Goal: Find specific page/section

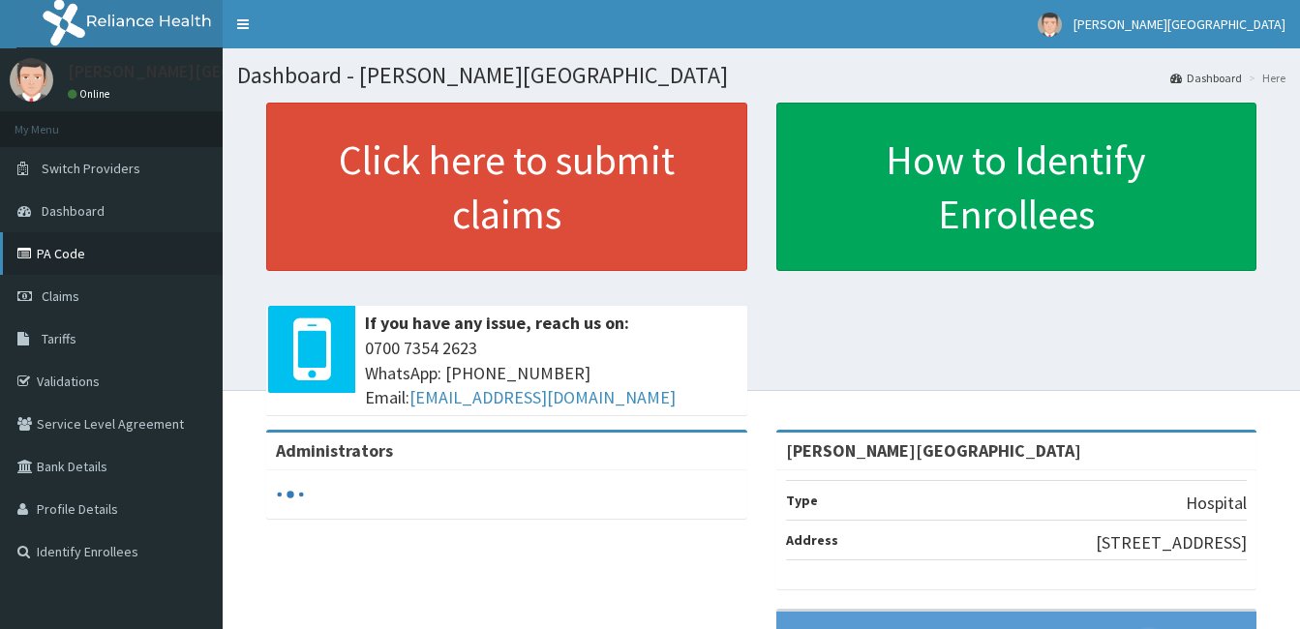
click at [54, 249] on link "PA Code" at bounding box center [111, 253] width 223 height 43
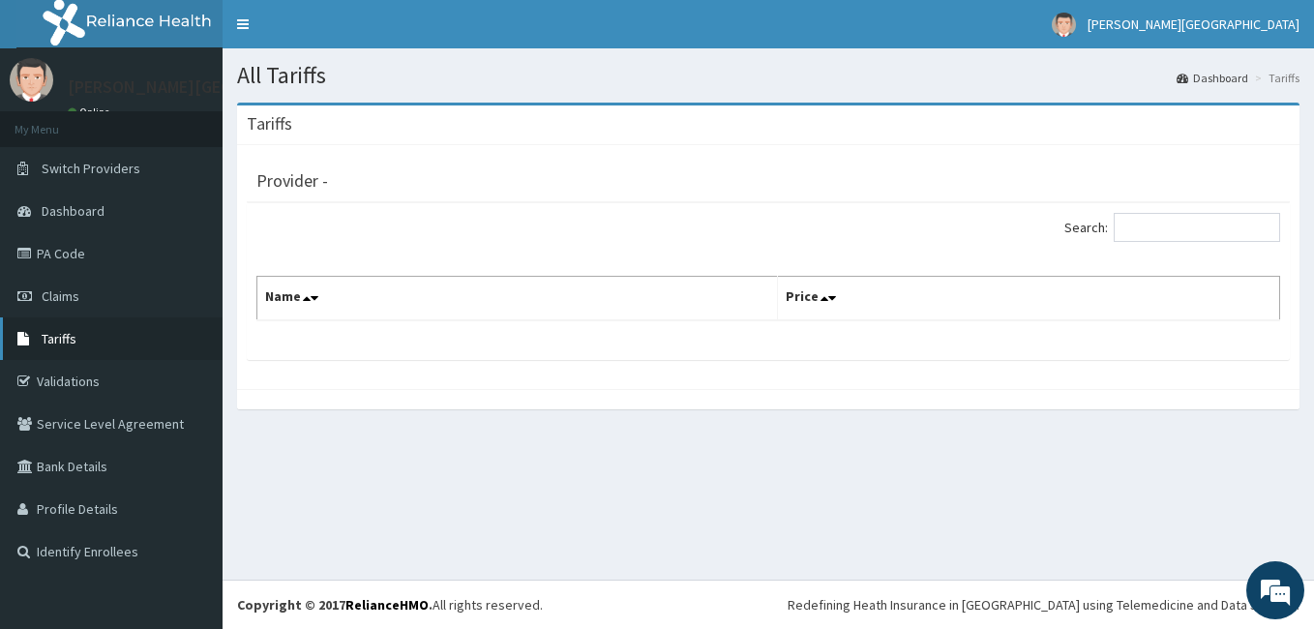
click at [71, 335] on span "Tariffs" at bounding box center [59, 338] width 35 height 17
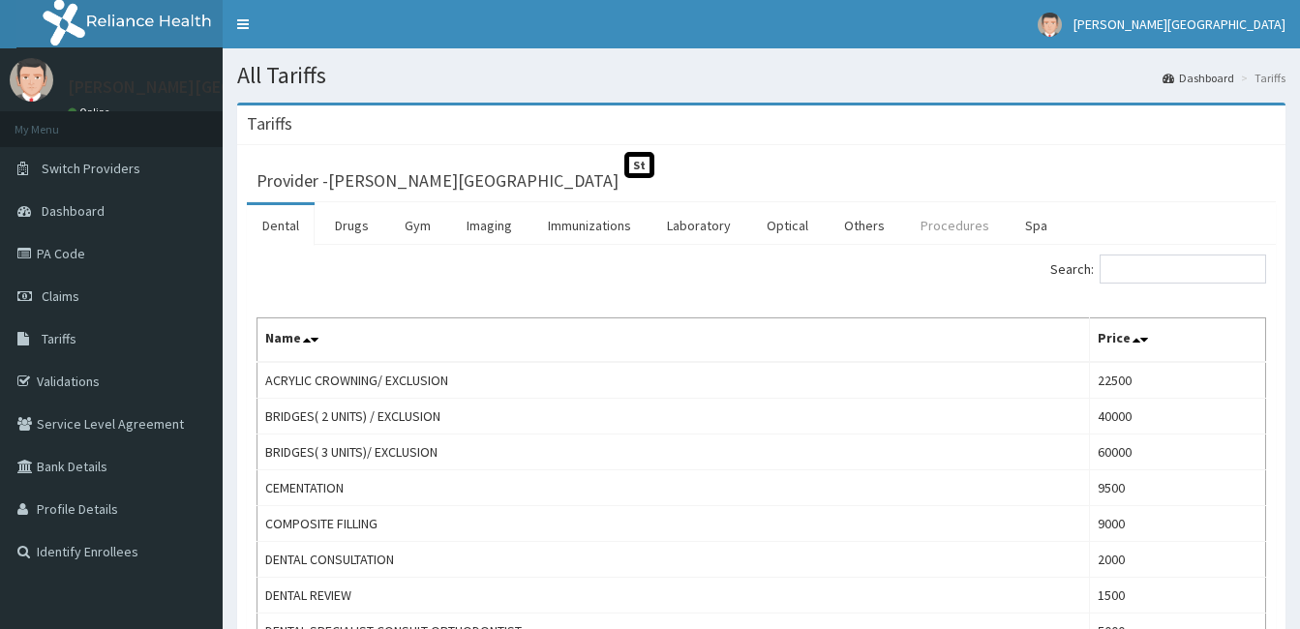
click at [962, 231] on link "Procedures" at bounding box center [955, 225] width 100 height 41
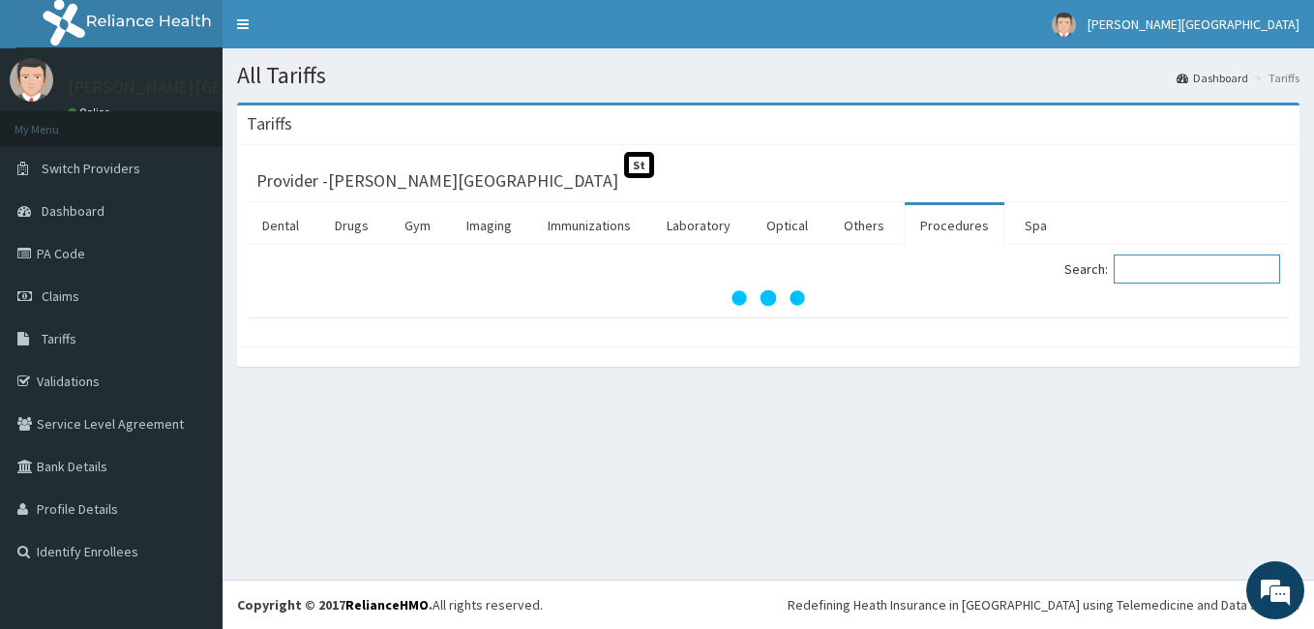
click at [1163, 274] on input "Search:" at bounding box center [1197, 269] width 166 height 29
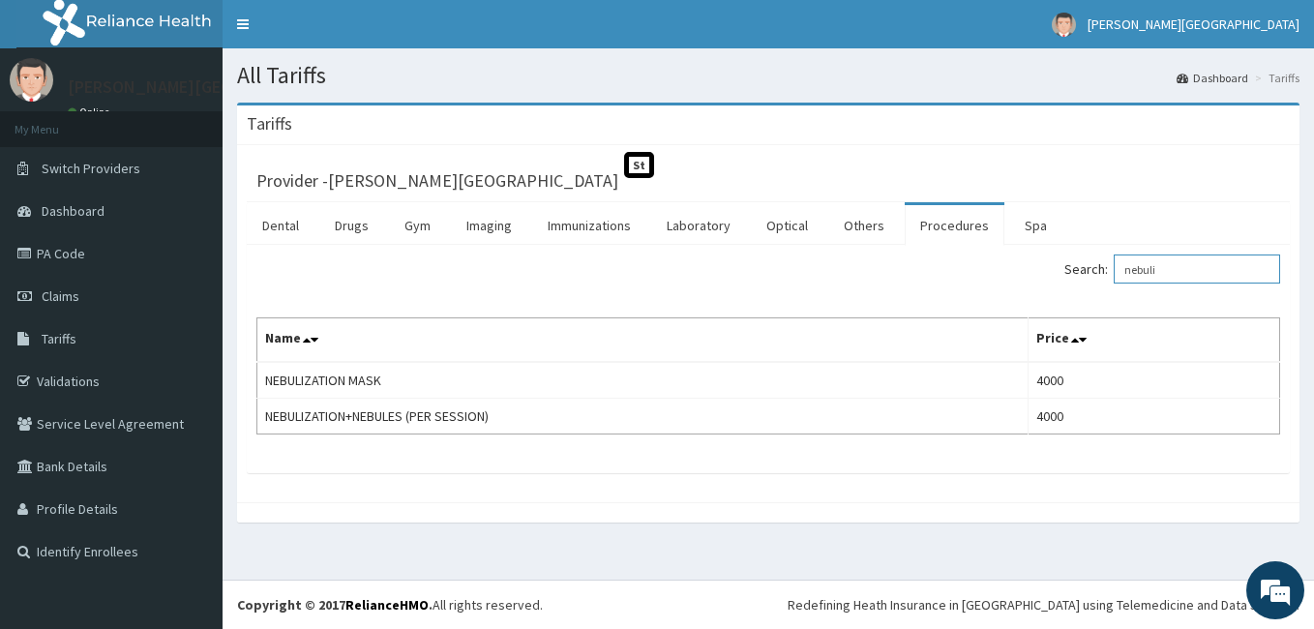
type input "nebuli"
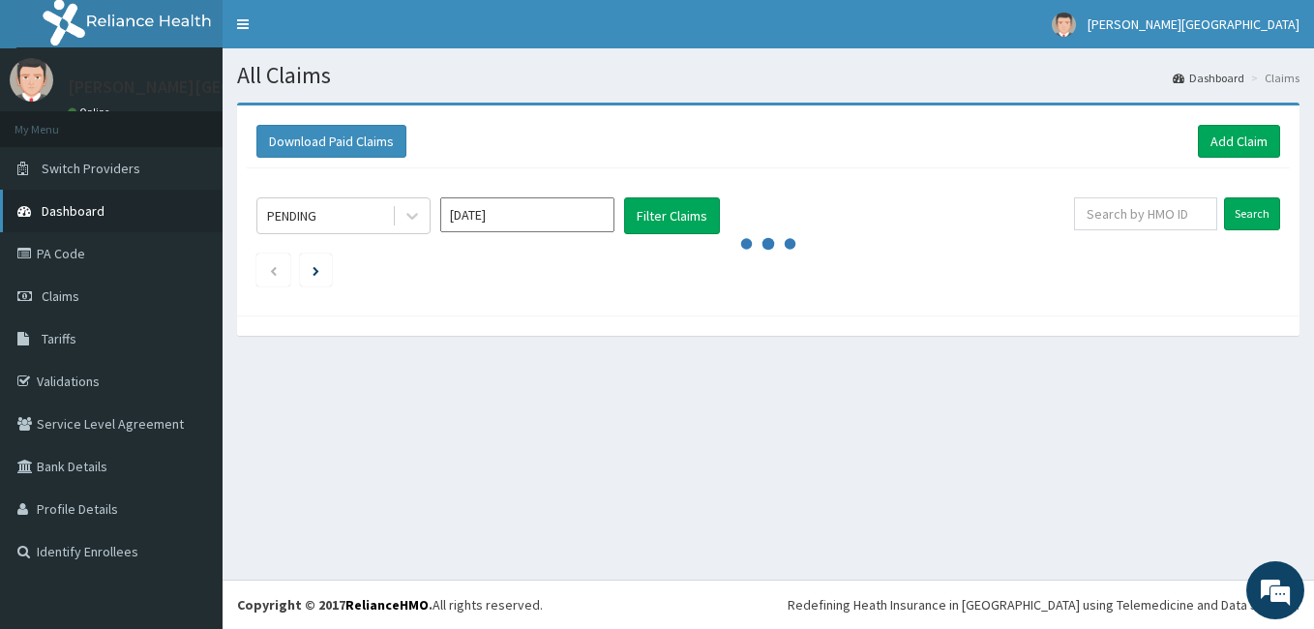
drag, startPoint x: 55, startPoint y: 254, endPoint x: 139, endPoint y: 221, distance: 90.4
click at [58, 254] on link "PA Code" at bounding box center [111, 253] width 223 height 43
